Goal: Navigation & Orientation: Find specific page/section

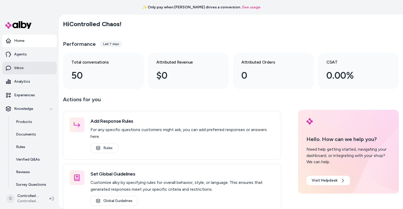
click at [23, 67] on p "Inbox" at bounding box center [18, 68] width 9 height 5
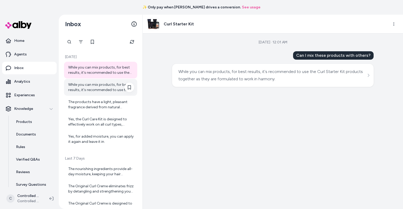
click at [89, 86] on div "While you can mix products, for best results, it's recommended to use the Curl …" at bounding box center [101, 87] width 66 height 10
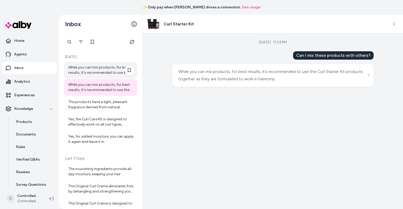
click at [88, 73] on div "While you can mix products, for best results, it's recommended to use the Curl …" at bounding box center [101, 70] width 66 height 10
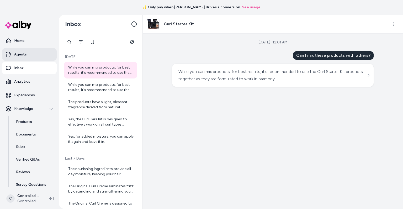
click at [28, 53] on link "Agents" at bounding box center [29, 54] width 55 height 13
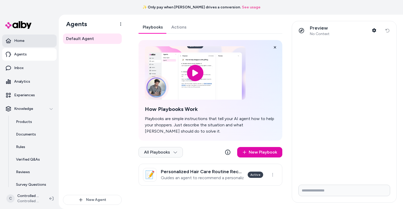
click at [26, 40] on link "Home" at bounding box center [29, 41] width 55 height 13
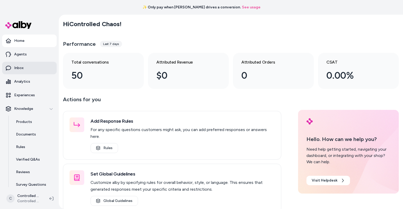
click at [29, 70] on link "Inbox" at bounding box center [29, 68] width 55 height 13
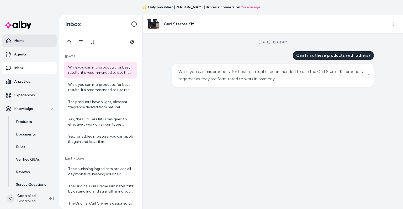
click at [28, 45] on link "Home" at bounding box center [29, 41] width 55 height 13
